Goal: Complete application form

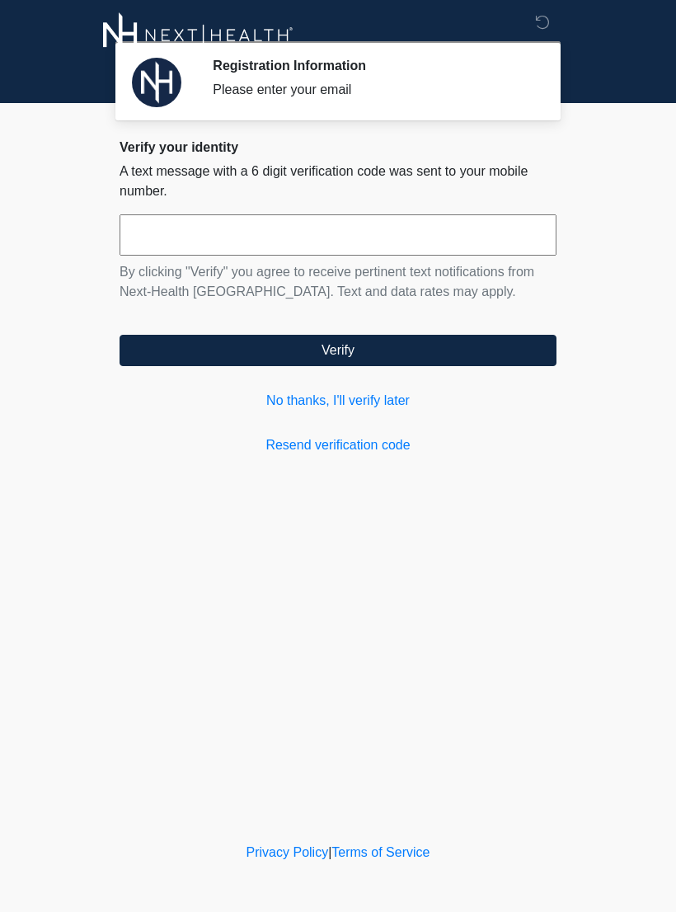
click at [471, 255] on input "text" at bounding box center [338, 234] width 437 height 41
type input "******"
click at [221, 351] on button "Verify" at bounding box center [338, 350] width 437 height 31
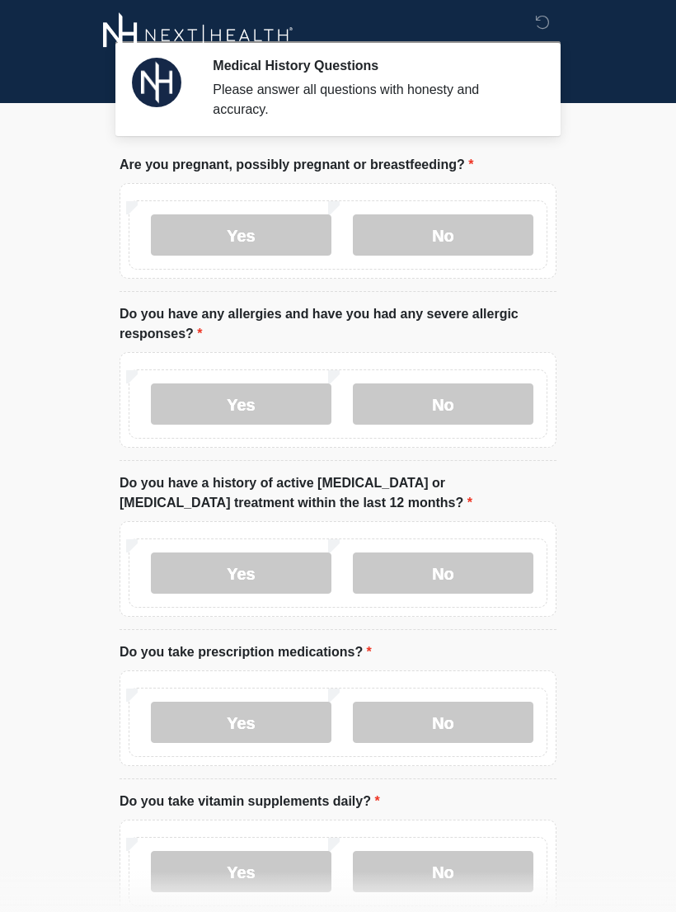
click at [485, 233] on label "No" at bounding box center [443, 234] width 181 height 41
click at [505, 398] on label "No" at bounding box center [443, 403] width 181 height 41
click at [486, 547] on div "Yes No" at bounding box center [338, 572] width 419 height 69
click at [482, 577] on label "No" at bounding box center [443, 572] width 181 height 41
click at [448, 723] on label "No" at bounding box center [443, 722] width 181 height 41
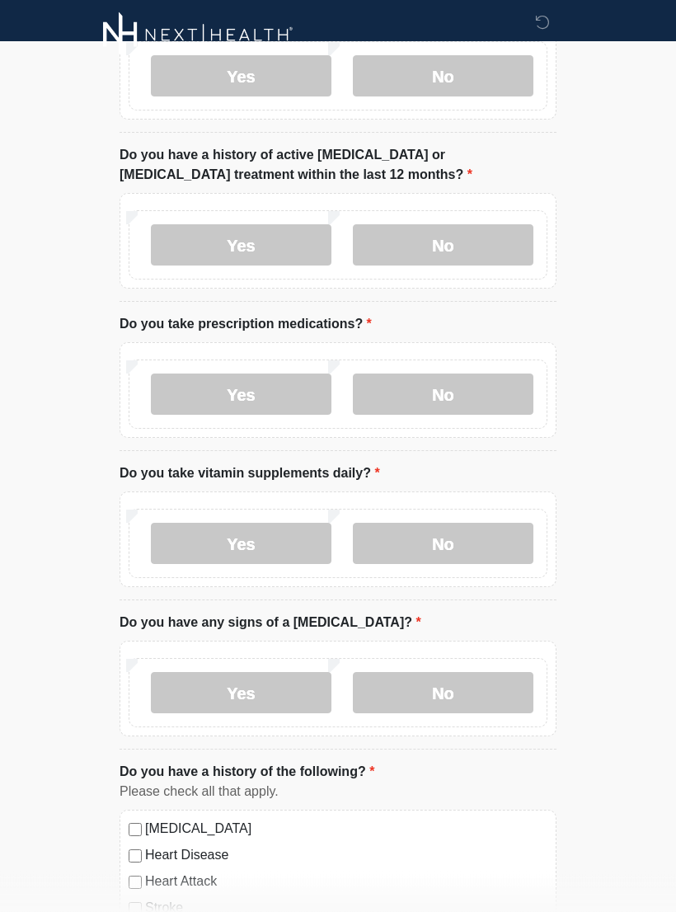
scroll to position [328, 0]
click at [477, 543] on label "No" at bounding box center [443, 543] width 181 height 41
click at [485, 696] on label "No" at bounding box center [443, 692] width 181 height 41
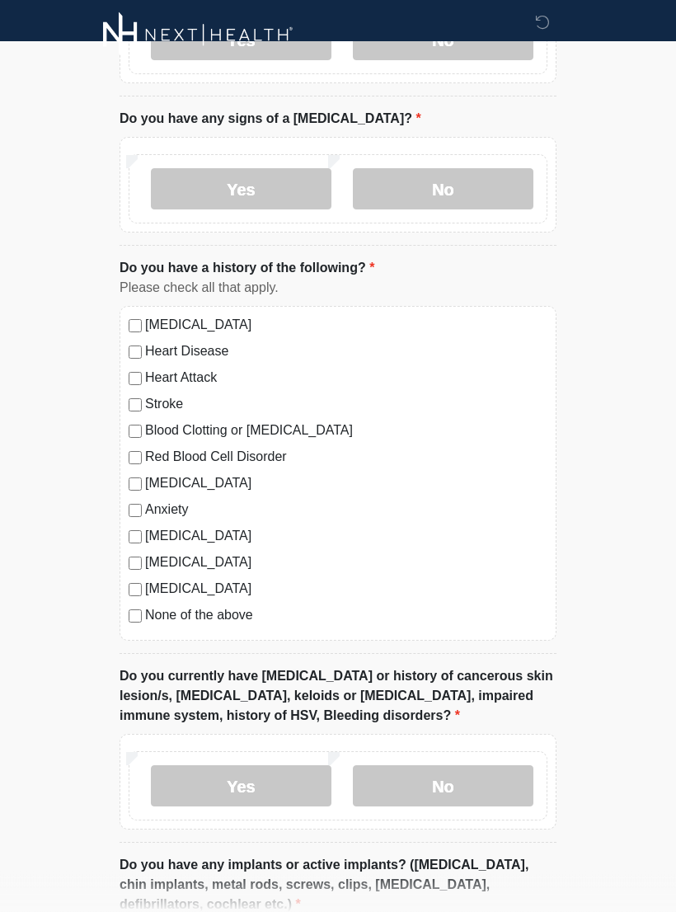
scroll to position [837, 0]
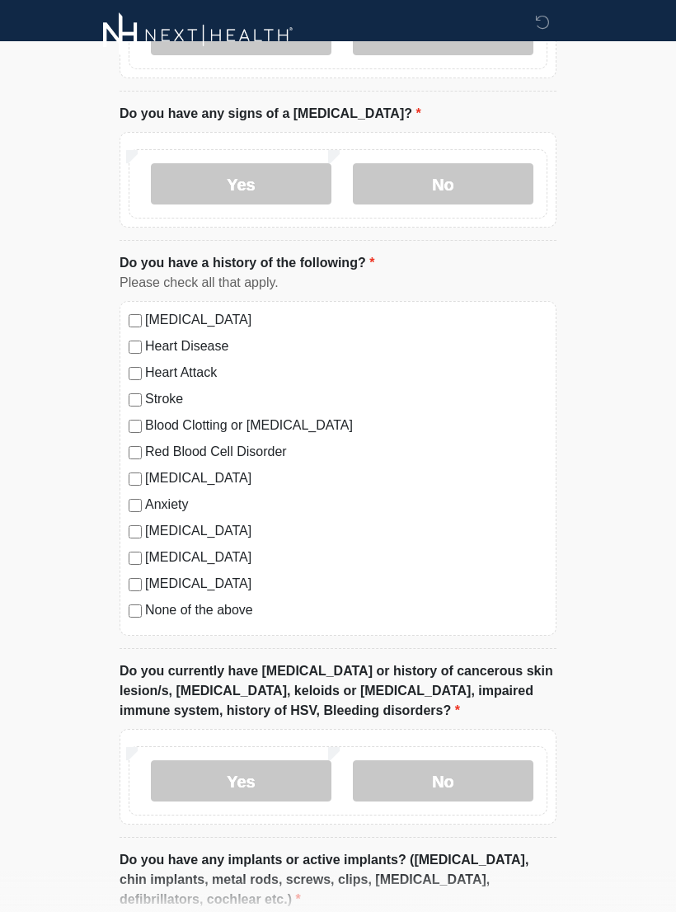
click at [237, 608] on label "None of the above" at bounding box center [346, 610] width 402 height 20
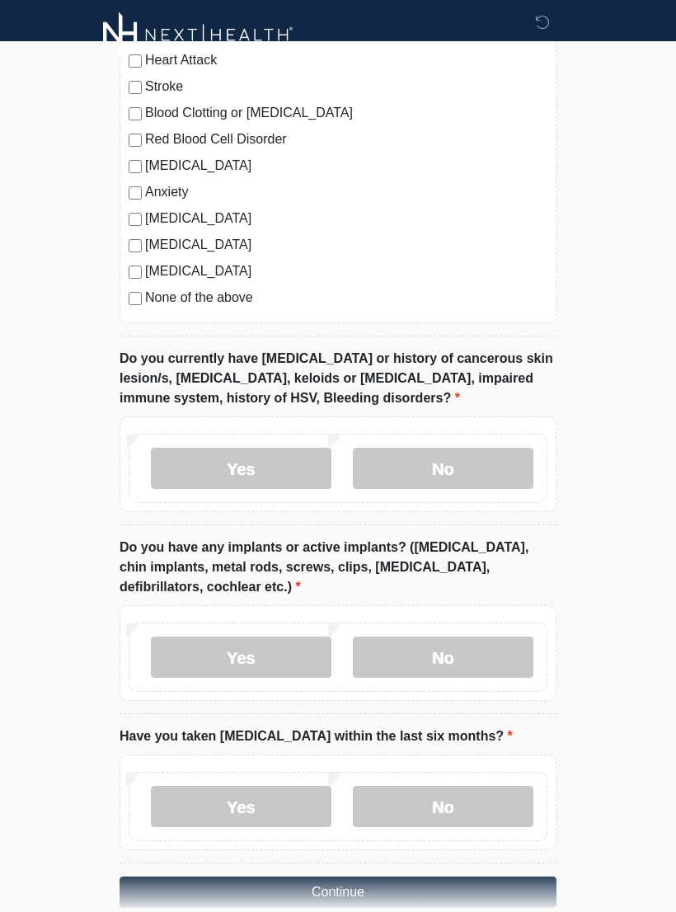
scroll to position [1150, 0]
click at [524, 464] on label "No" at bounding box center [443, 467] width 181 height 41
click at [477, 658] on label "No" at bounding box center [443, 656] width 181 height 41
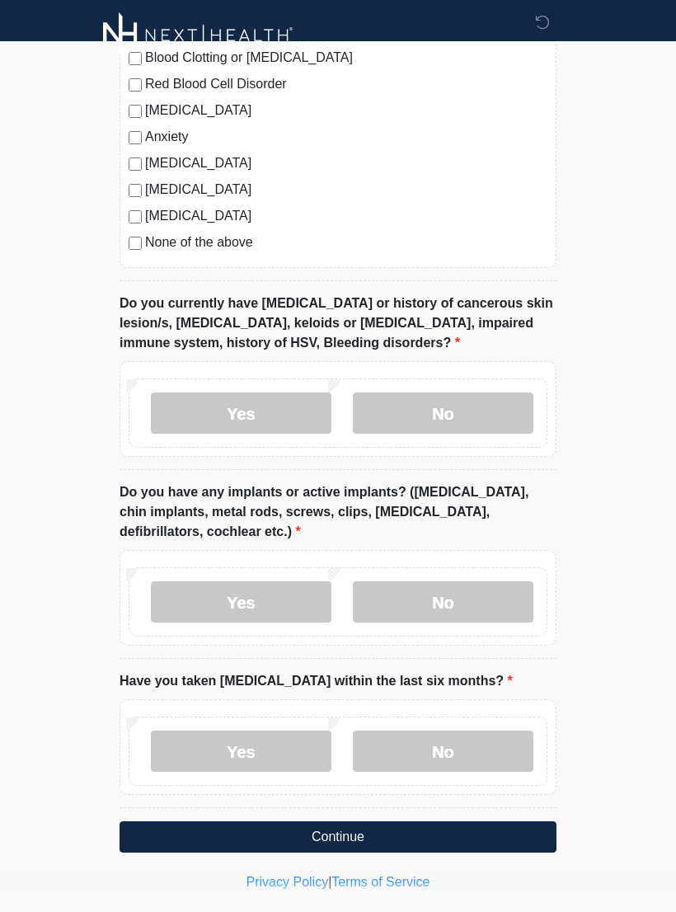
click at [472, 758] on label "No" at bounding box center [443, 750] width 181 height 41
click at [417, 832] on button "Continue" at bounding box center [338, 836] width 437 height 31
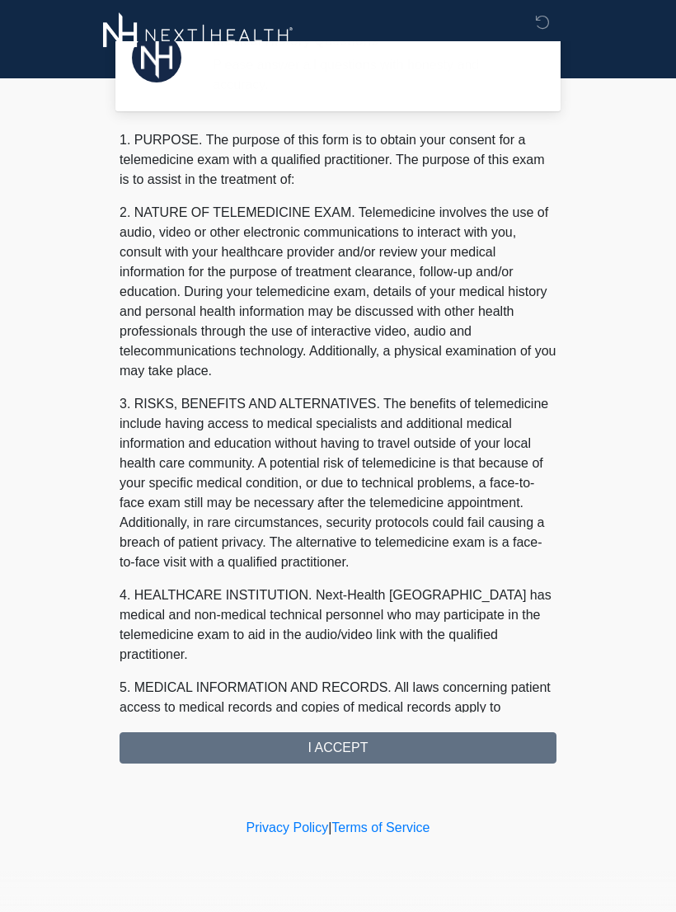
scroll to position [0, 0]
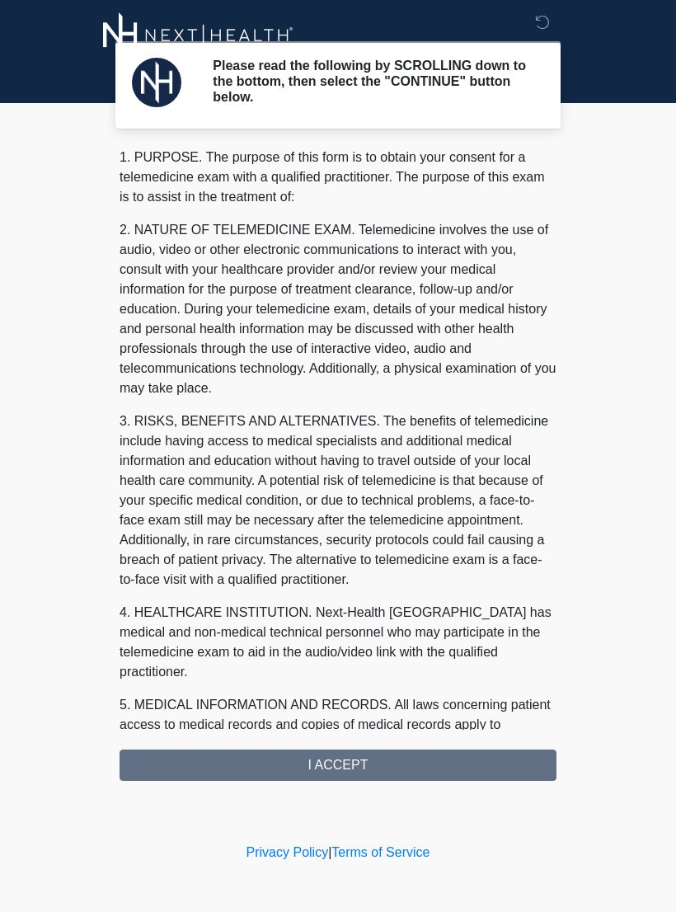
click at [435, 765] on div "1. PURPOSE. The purpose of this form is to obtain your consent for a telemedici…" at bounding box center [338, 464] width 437 height 633
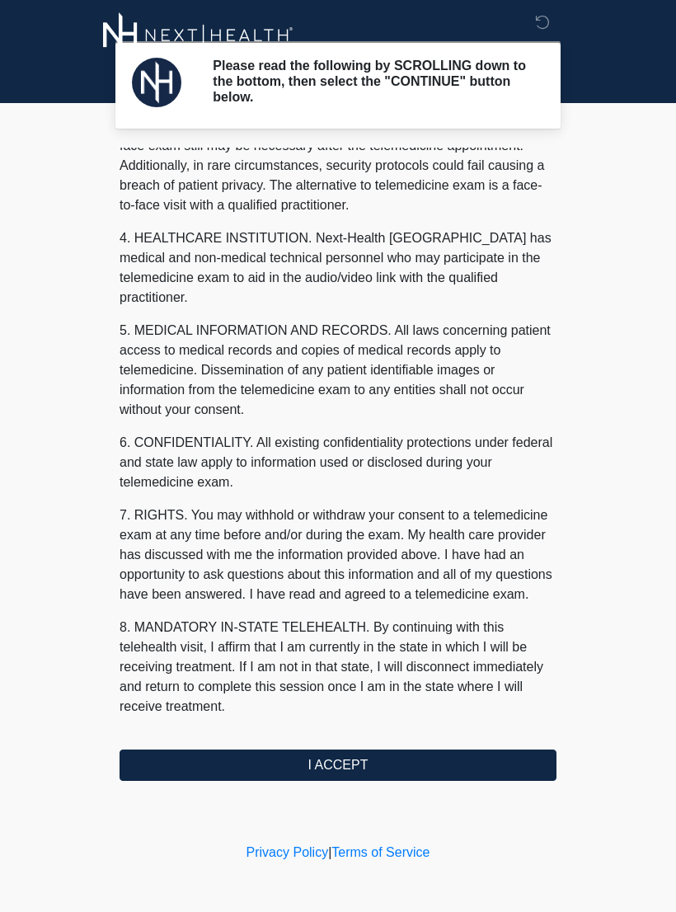
click at [393, 763] on button "I ACCEPT" at bounding box center [338, 764] width 437 height 31
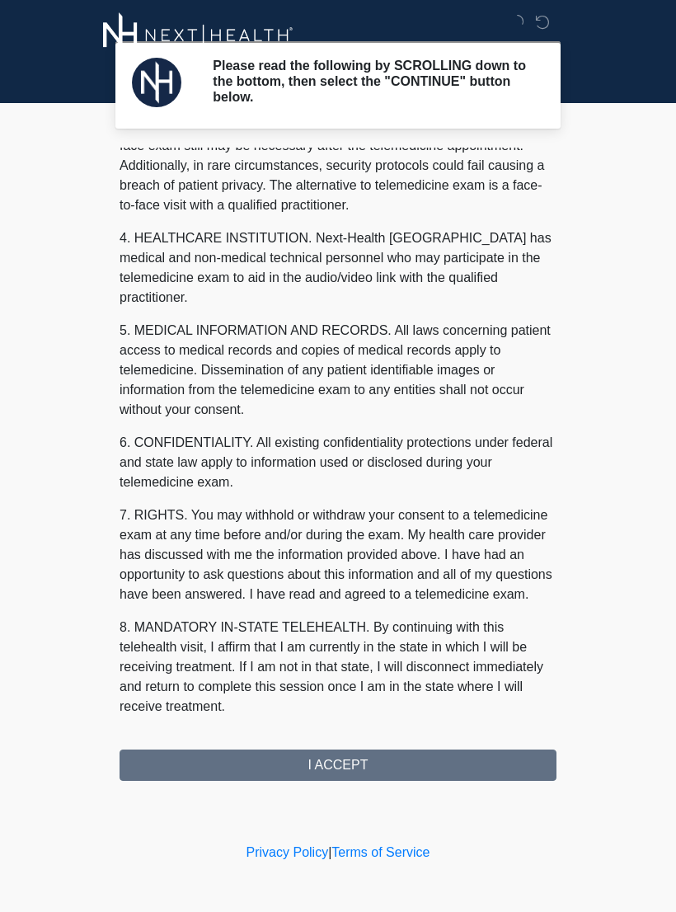
scroll to position [394, 0]
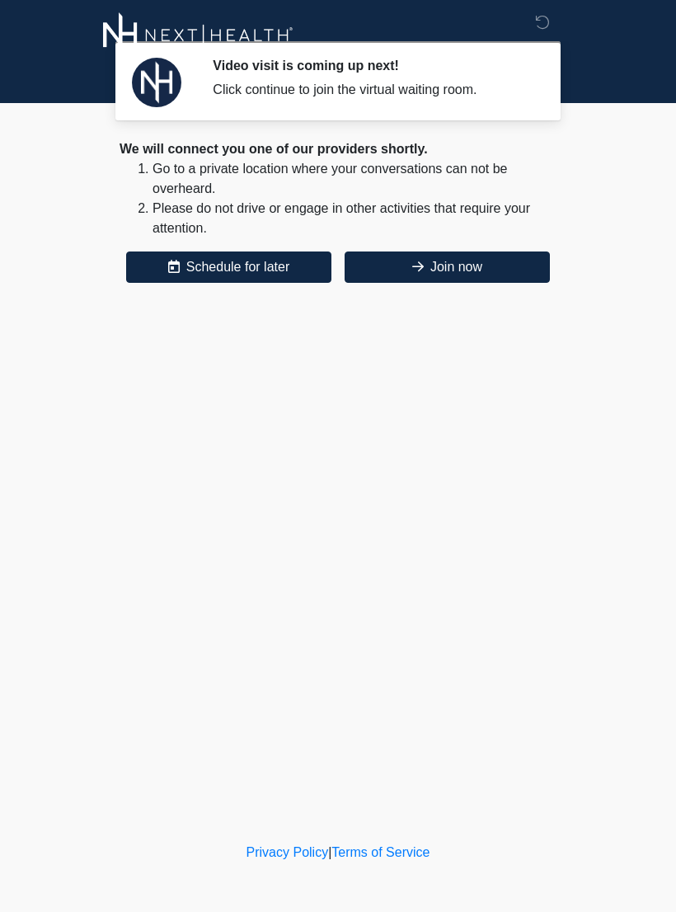
click at [431, 275] on button "Join now" at bounding box center [447, 266] width 205 height 31
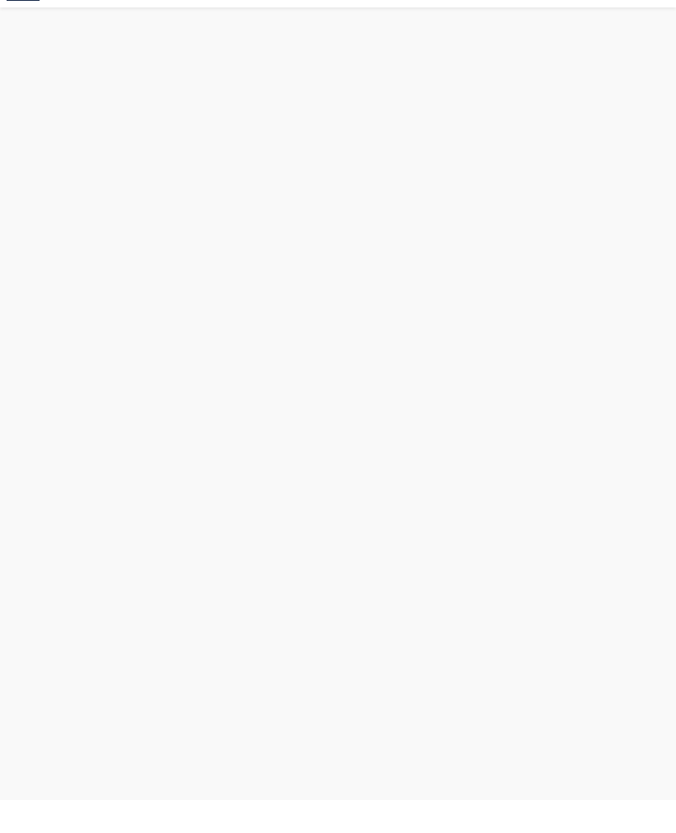
scroll to position [5, 0]
